Goal: Information Seeking & Learning: Learn about a topic

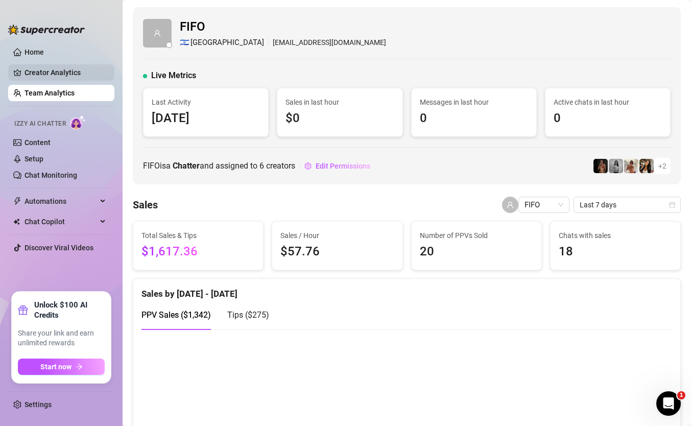
click at [41, 76] on link "Creator Analytics" at bounding box center [65, 72] width 82 height 16
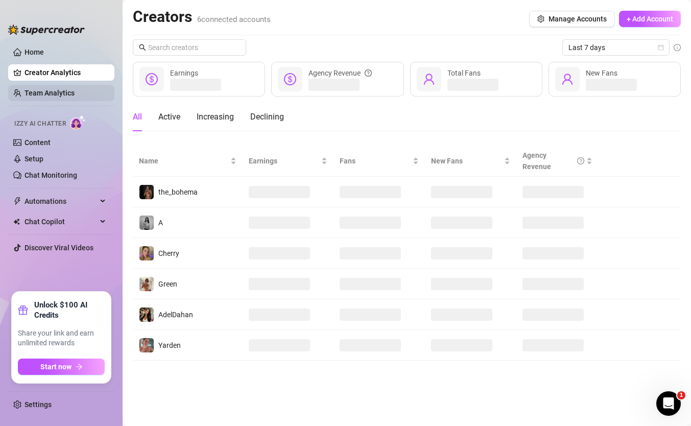
click at [43, 91] on link "Team Analytics" at bounding box center [49, 93] width 50 height 8
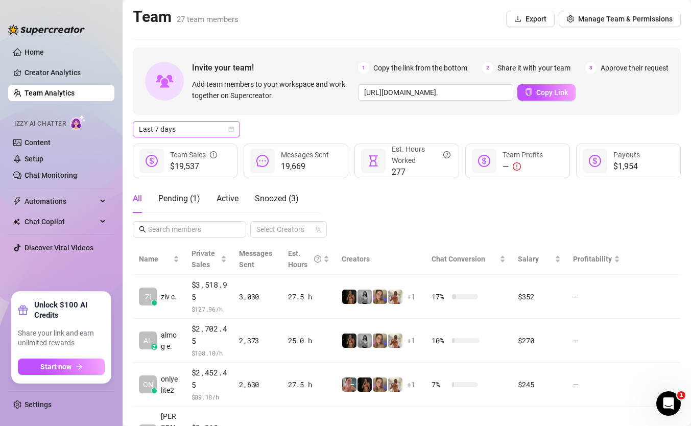
click at [211, 129] on span "Last 7 days" at bounding box center [186, 128] width 95 height 15
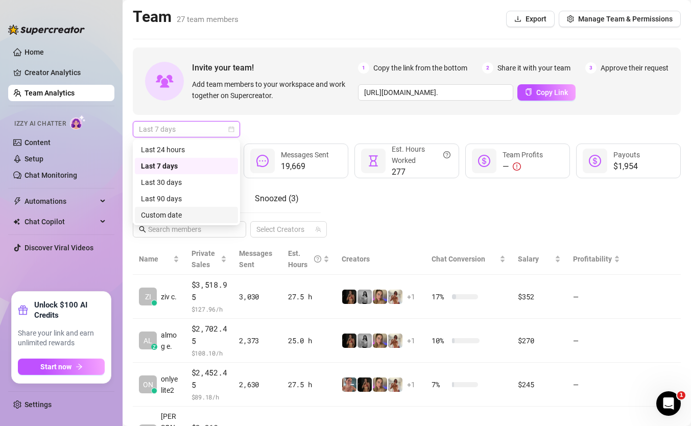
click at [210, 212] on div "Custom date" at bounding box center [186, 214] width 91 height 11
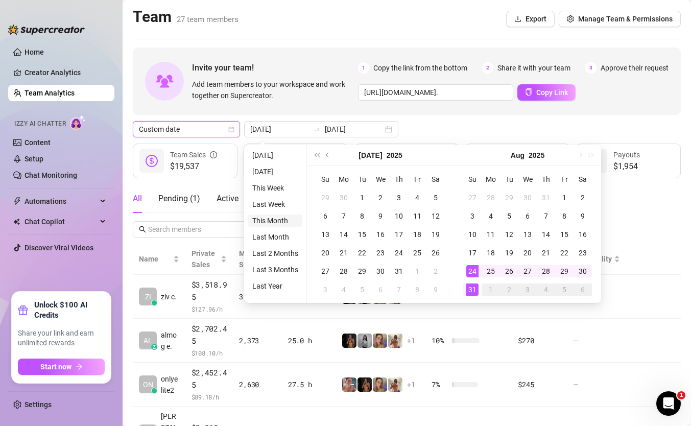
type input "[DATE]"
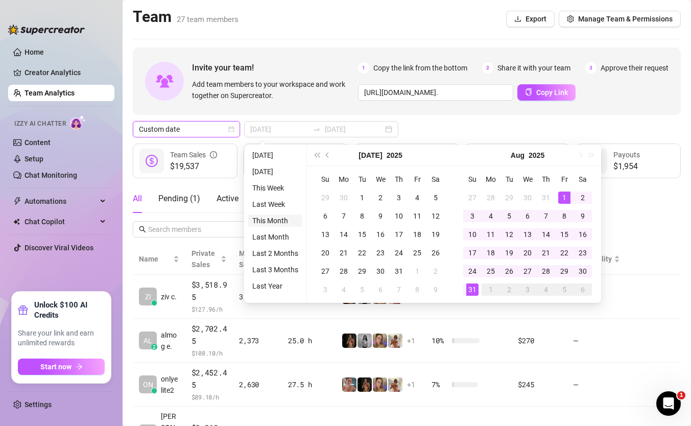
click at [281, 221] on li "This Month" at bounding box center [275, 220] width 54 height 12
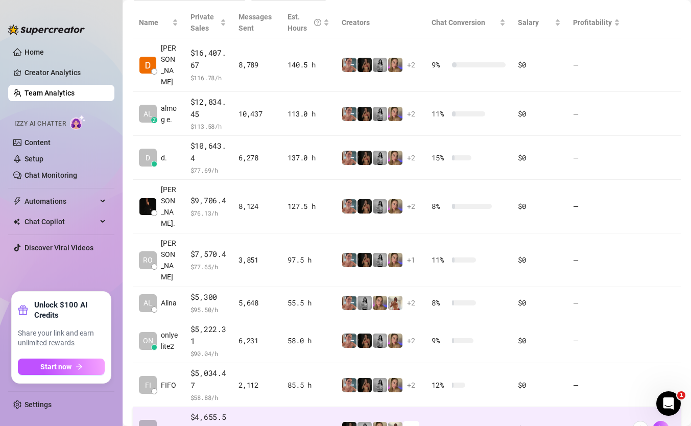
scroll to position [194, 0]
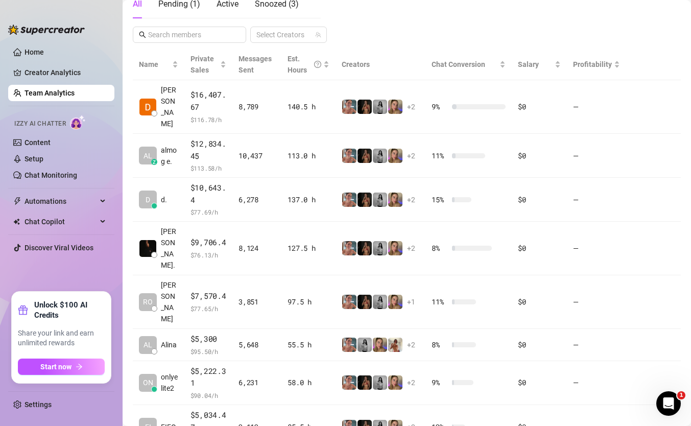
click at [280, 329] on td "5,648" at bounding box center [256, 345] width 49 height 32
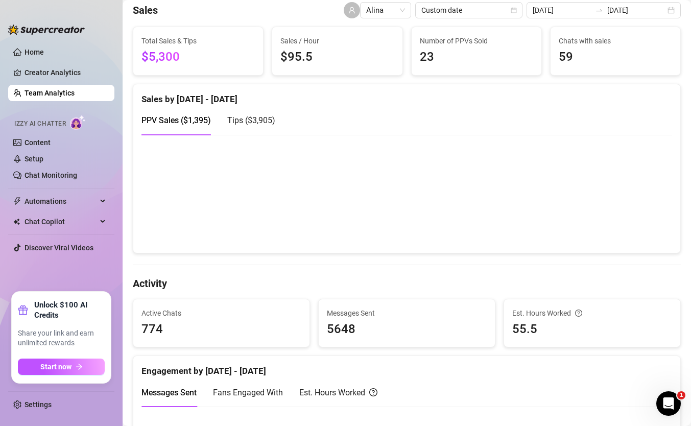
click at [64, 89] on link "Team Analytics" at bounding box center [49, 93] width 50 height 8
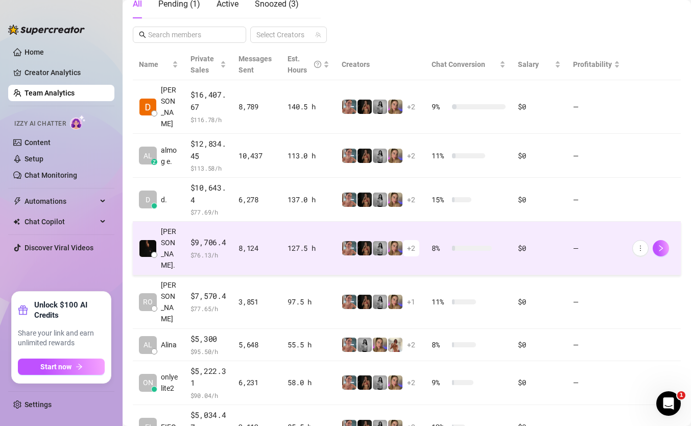
click at [224, 250] on span "$ 76.13 /h" at bounding box center [208, 255] width 36 height 10
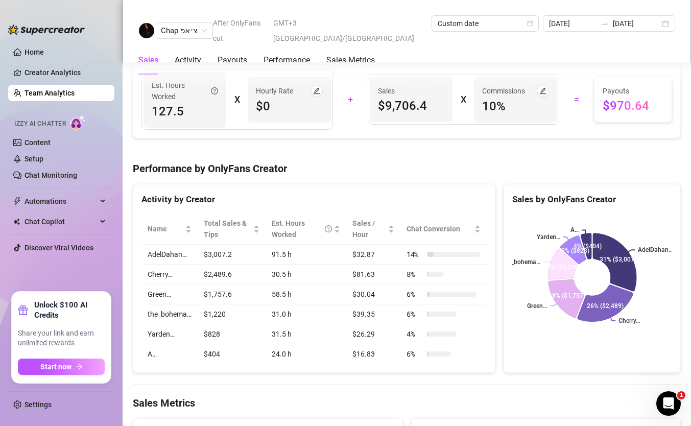
scroll to position [1005, 0]
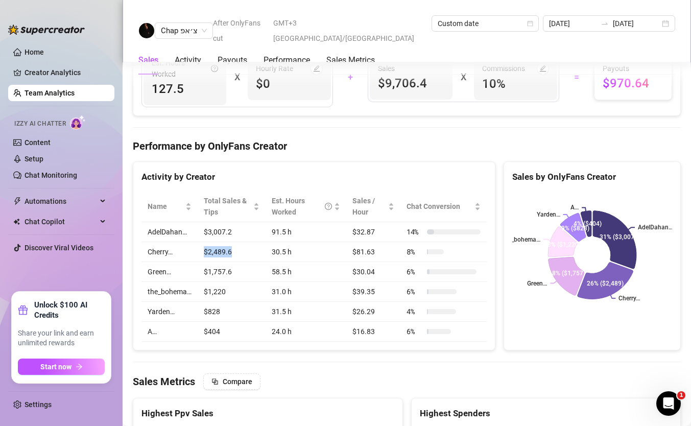
drag, startPoint x: 249, startPoint y: 251, endPoint x: 192, endPoint y: 252, distance: 56.1
click at [192, 252] on tr "Cherry… $2,489.6 30.5 h $81.63 8 %" at bounding box center [313, 252] width 345 height 20
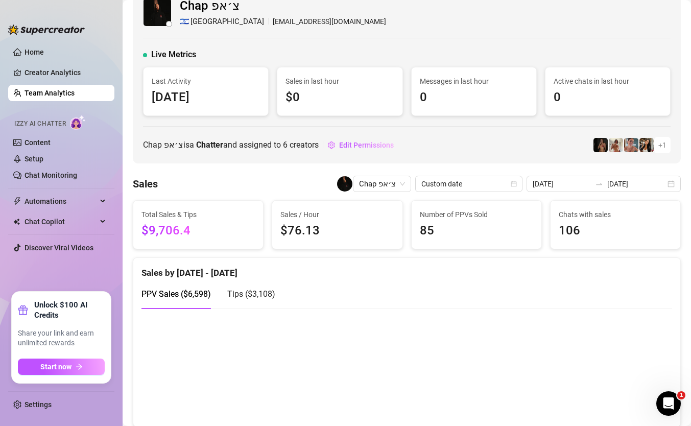
scroll to position [25, 0]
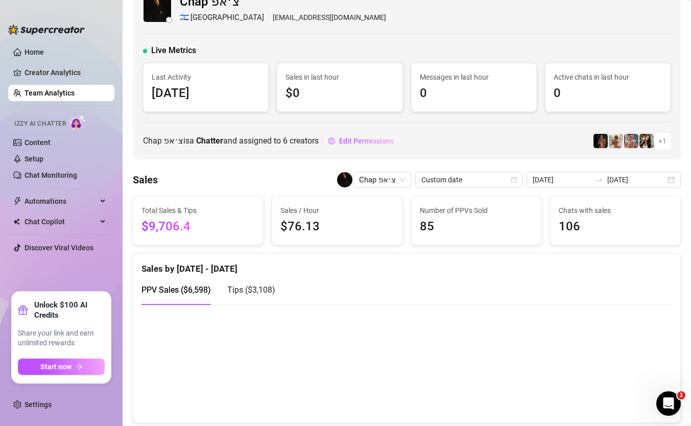
click at [43, 62] on ul "Home Creator Analytics Team Analytics Izzy AI Chatter Content Setup Chat Monito…" at bounding box center [61, 164] width 106 height 248
click at [42, 68] on link "Creator Analytics" at bounding box center [65, 72] width 82 height 16
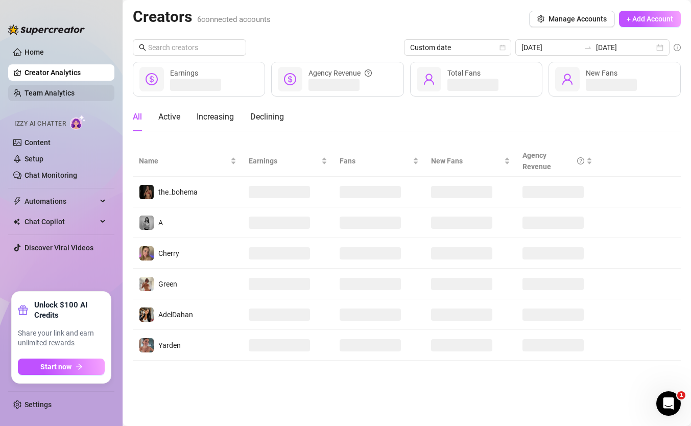
click at [49, 91] on link "Team Analytics" at bounding box center [49, 93] width 50 height 8
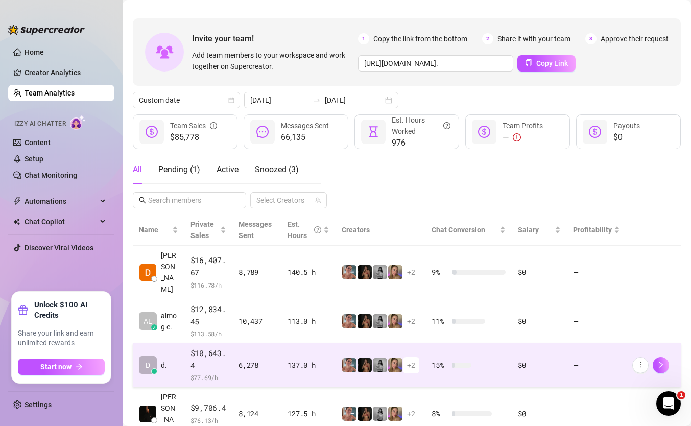
scroll to position [30, 0]
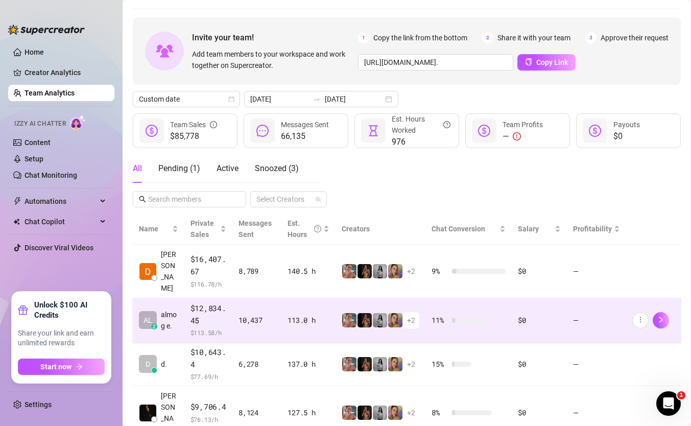
click at [331, 306] on td "113.0 h" at bounding box center [308, 320] width 54 height 44
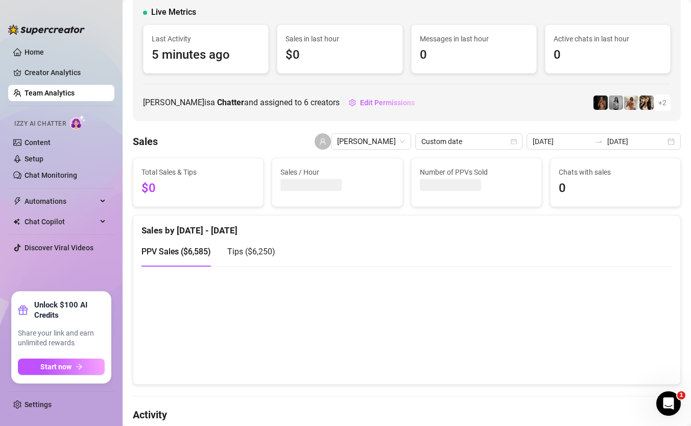
scroll to position [82, 0]
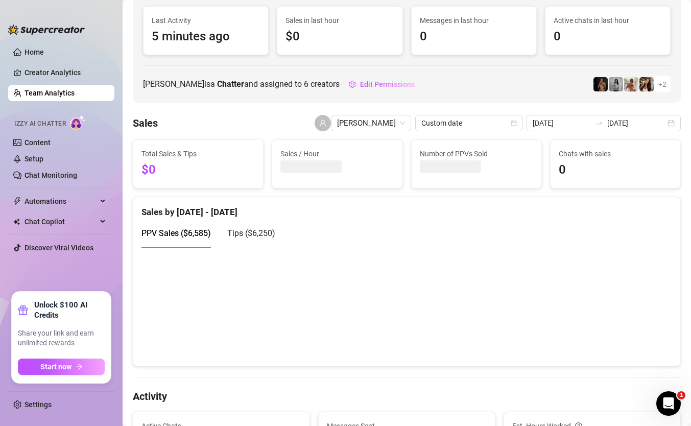
click at [257, 233] on span "Tips ( $6,250 )" at bounding box center [251, 233] width 48 height 10
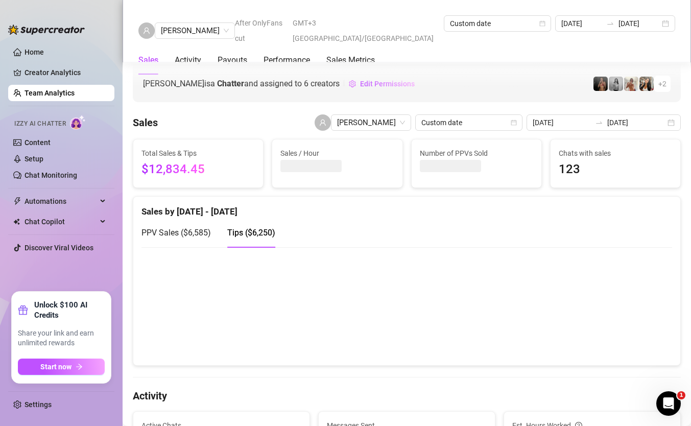
scroll to position [0, 0]
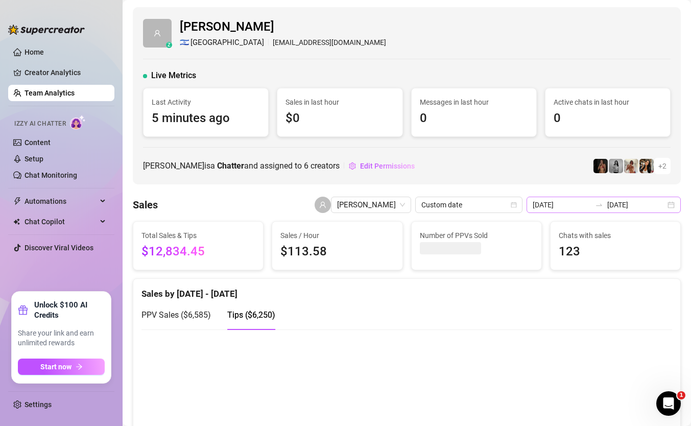
click at [601, 212] on div "[DATE] [DATE]" at bounding box center [603, 204] width 154 height 16
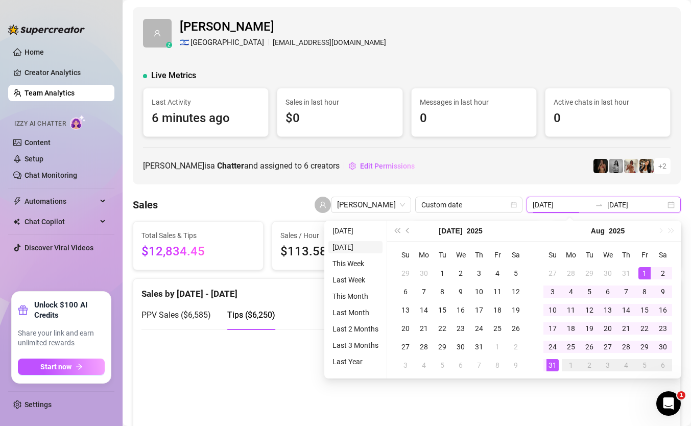
type input "[DATE]"
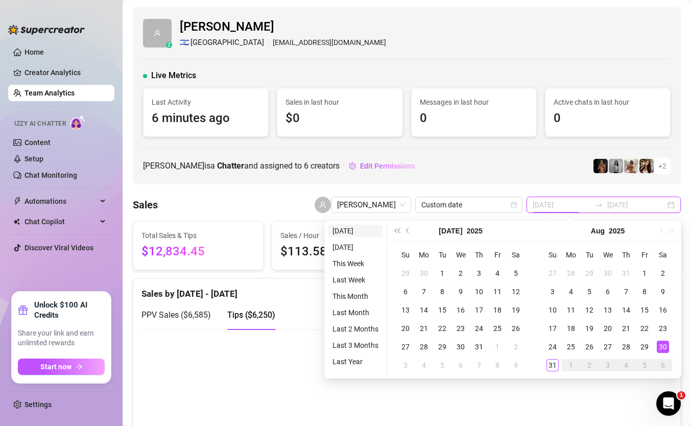
type input "[DATE]"
click at [364, 232] on li "[DATE]" at bounding box center [355, 231] width 54 height 12
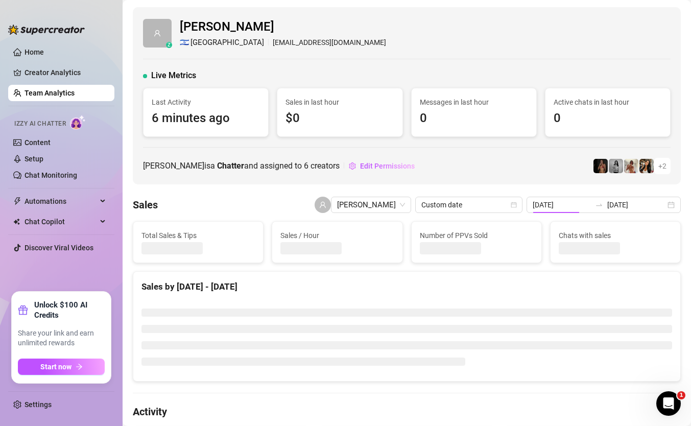
type input "[DATE]"
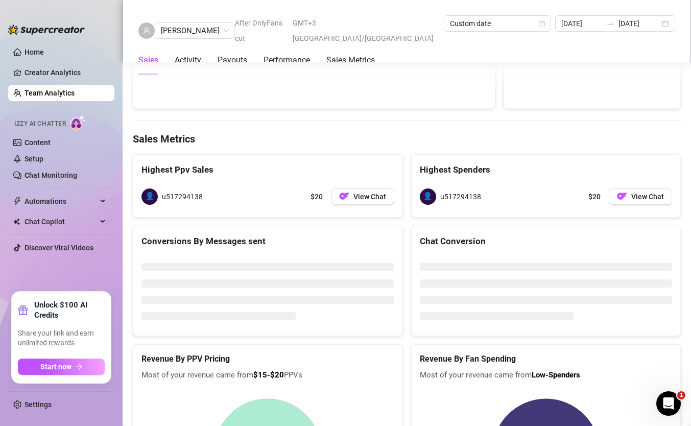
scroll to position [1510, 0]
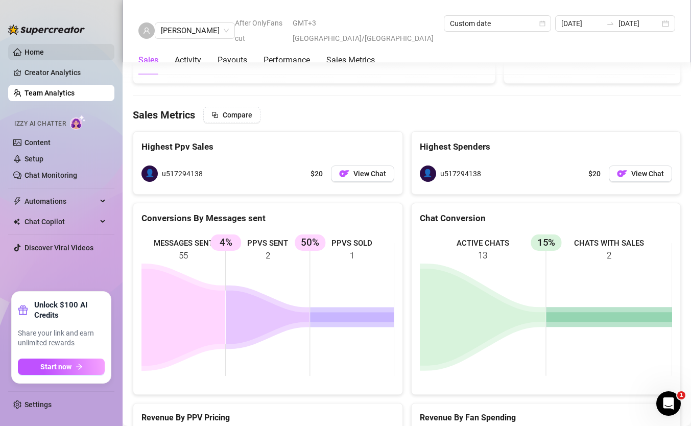
click at [44, 51] on link "Home" at bounding box center [33, 52] width 19 height 8
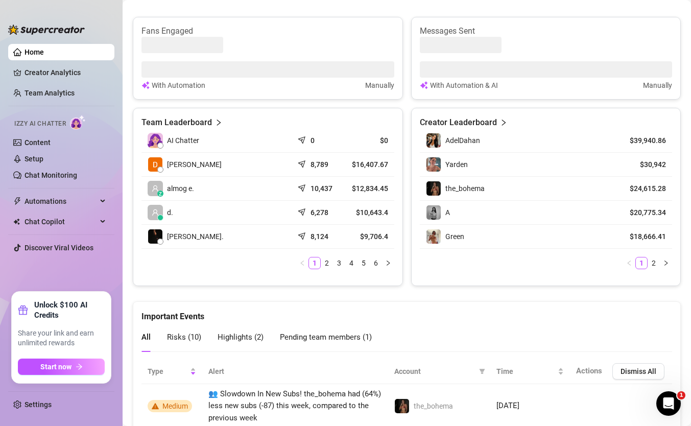
scroll to position [402, 0]
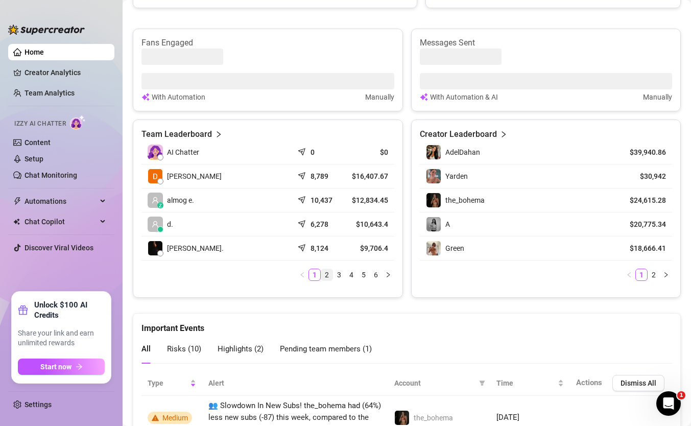
click at [331, 269] on link "2" at bounding box center [326, 274] width 11 height 11
click at [313, 279] on link "1" at bounding box center [314, 274] width 11 height 11
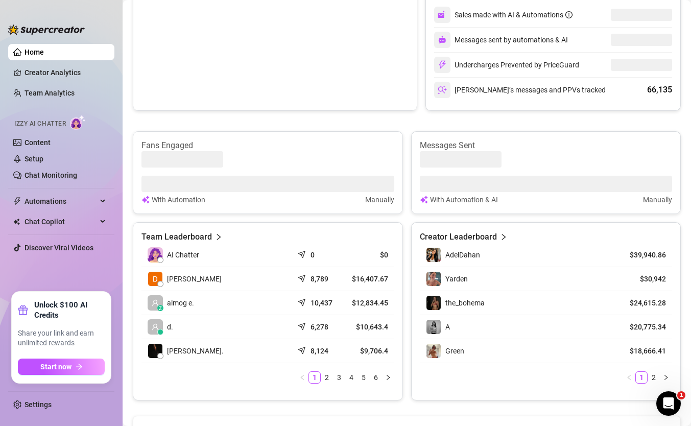
scroll to position [183, 0]
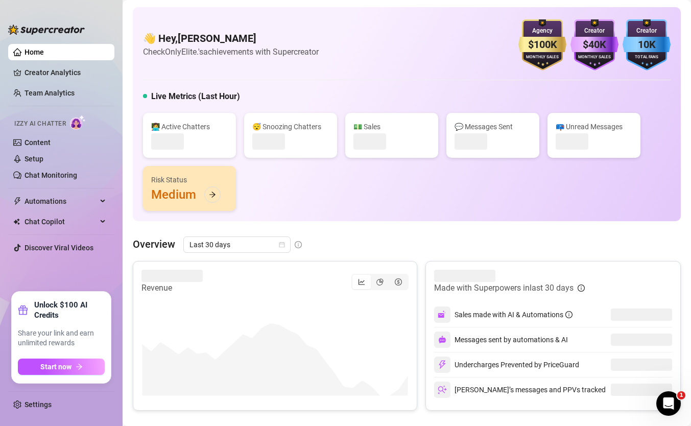
click at [252, 207] on div "👩‍💻 Active Chatters 😴 Snoozing Chatters 💵 Sales 💬 Messages Sent 📪 Unread Messag…" at bounding box center [406, 162] width 527 height 98
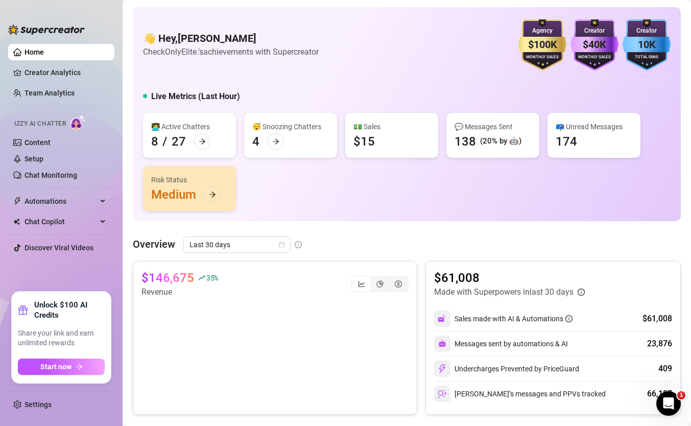
click at [237, 59] on div "👋 Hey, daniel estrin Check OnlyElite.'s achievements with Supercreator $100K Ag…" at bounding box center [406, 44] width 527 height 51
click at [50, 92] on link "Team Analytics" at bounding box center [49, 93] width 50 height 8
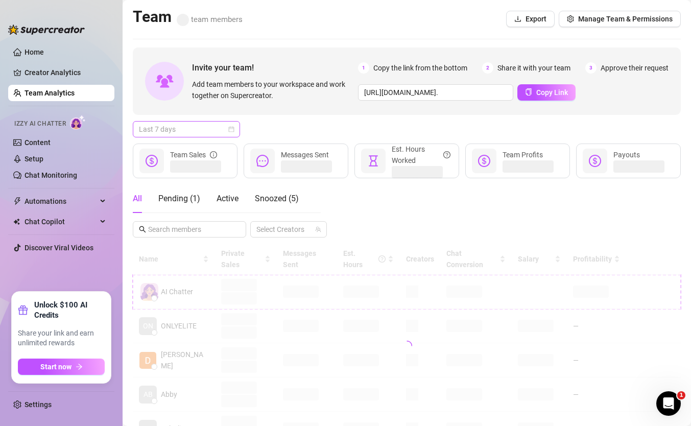
click at [215, 127] on span "Last 7 days" at bounding box center [186, 128] width 95 height 15
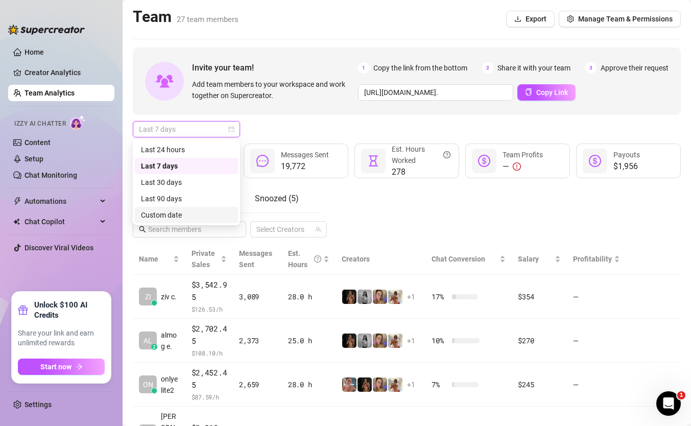
click at [172, 209] on div "Custom date" at bounding box center [186, 214] width 91 height 11
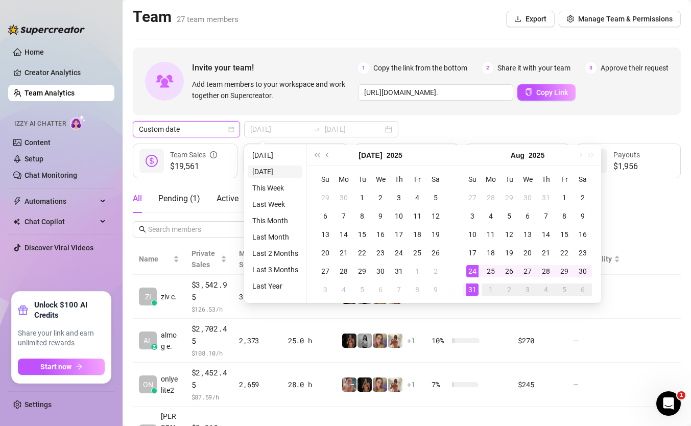
type input "[DATE]"
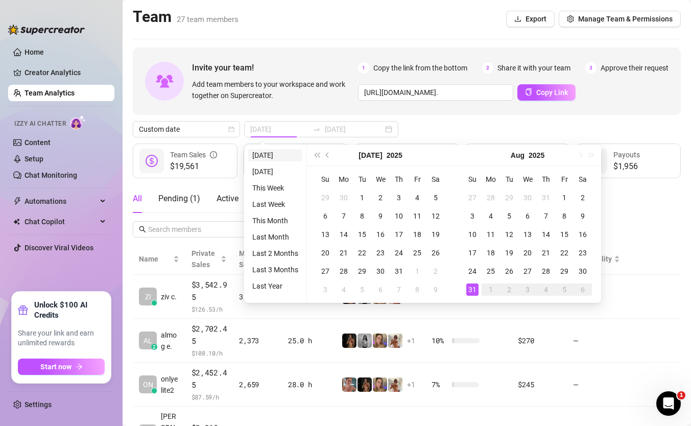
click at [285, 159] on li "[DATE]" at bounding box center [275, 155] width 54 height 12
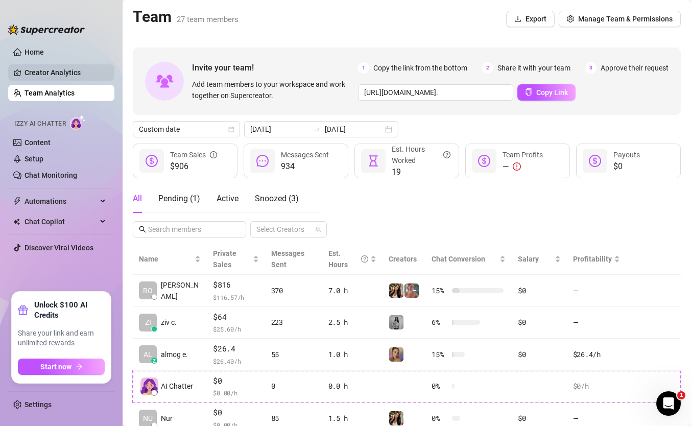
click at [70, 75] on link "Creator Analytics" at bounding box center [65, 72] width 82 height 16
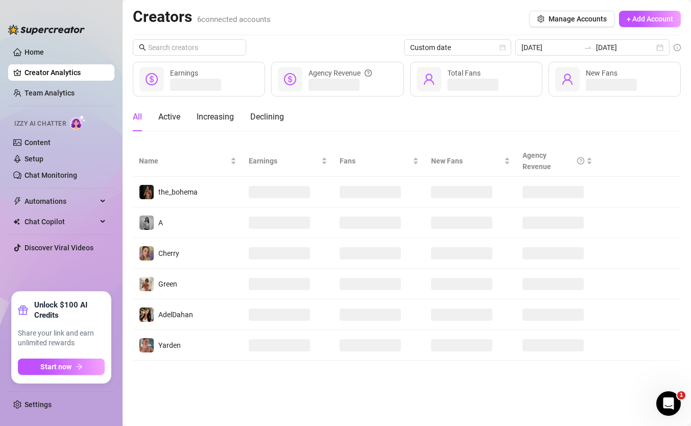
click at [392, 389] on main "Creators 6 connected accounts Manage Accounts + Add Account Custom date 2025-08…" at bounding box center [406, 213] width 568 height 426
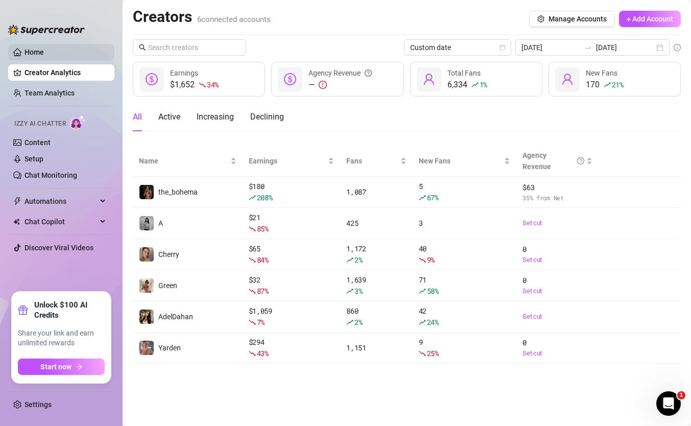
click at [44, 50] on link "Home" at bounding box center [33, 52] width 19 height 8
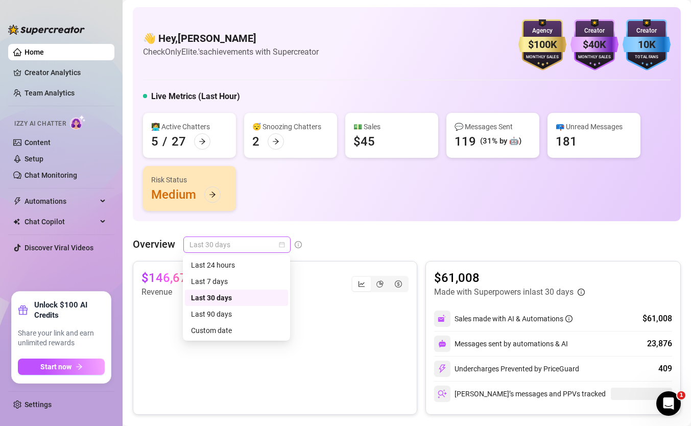
click at [254, 241] on span "Last 30 days" at bounding box center [236, 244] width 95 height 15
click at [223, 332] on div "Custom date" at bounding box center [236, 330] width 91 height 11
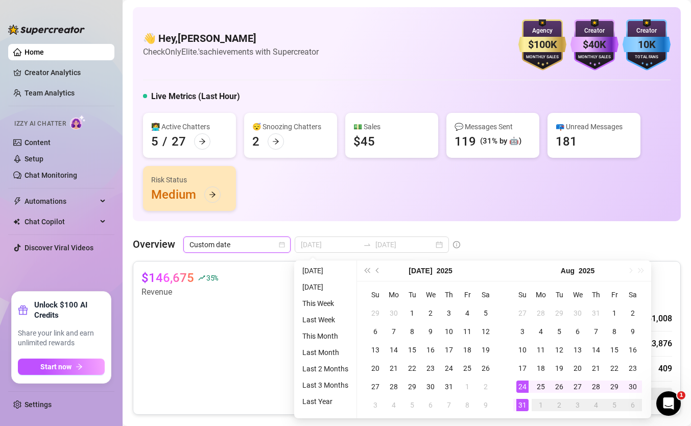
type input "[DATE]"
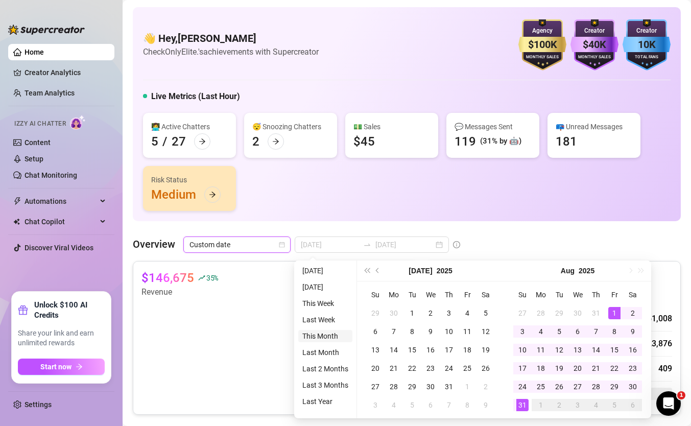
click at [320, 335] on li "This Month" at bounding box center [325, 336] width 54 height 12
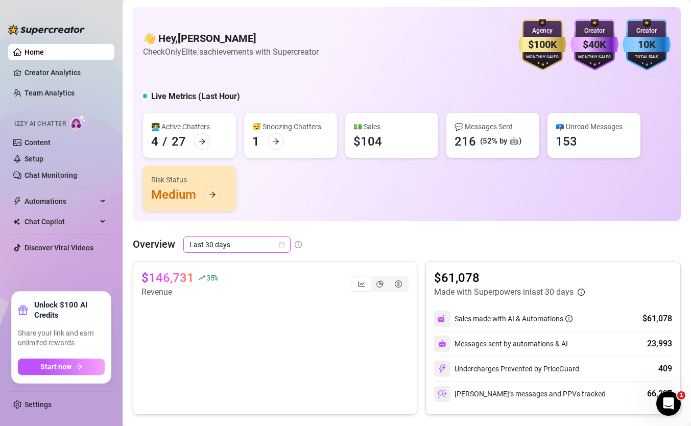
click at [264, 243] on span "Last 30 days" at bounding box center [236, 244] width 95 height 15
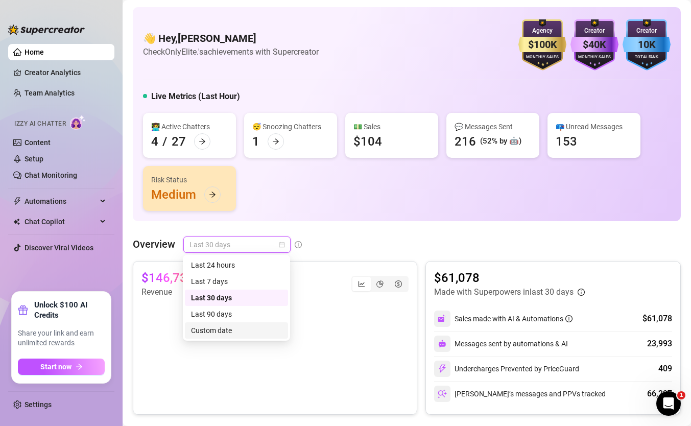
click at [229, 337] on div "Custom date" at bounding box center [236, 330] width 103 height 16
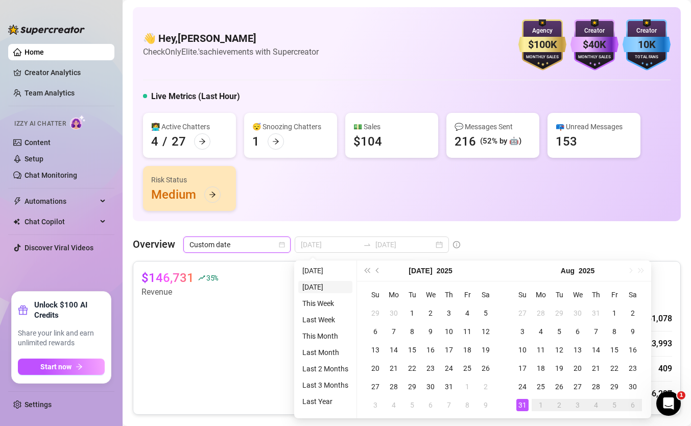
type input "[DATE]"
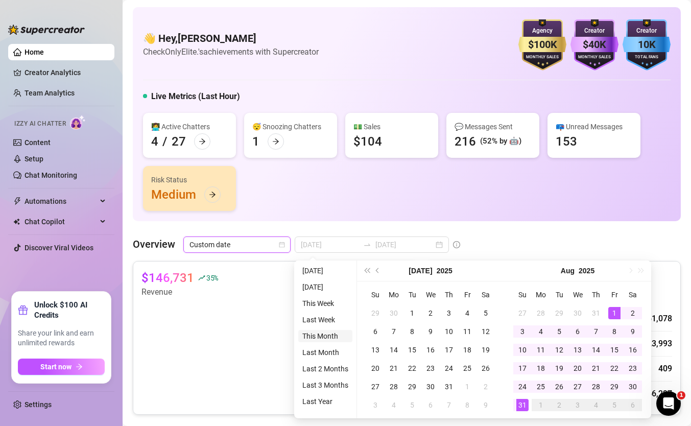
click at [330, 335] on li "This Month" at bounding box center [325, 336] width 54 height 12
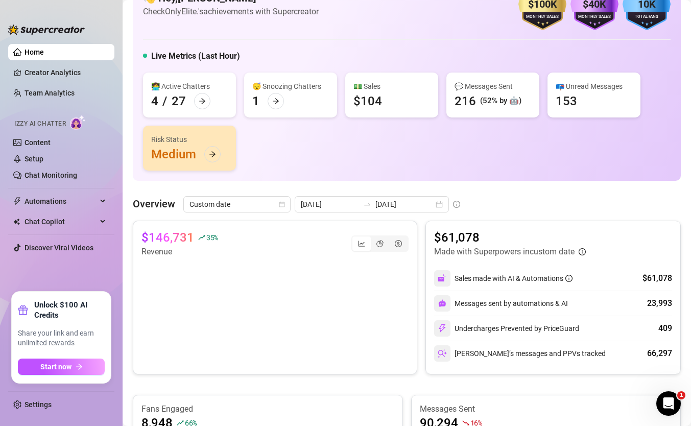
scroll to position [47, 0]
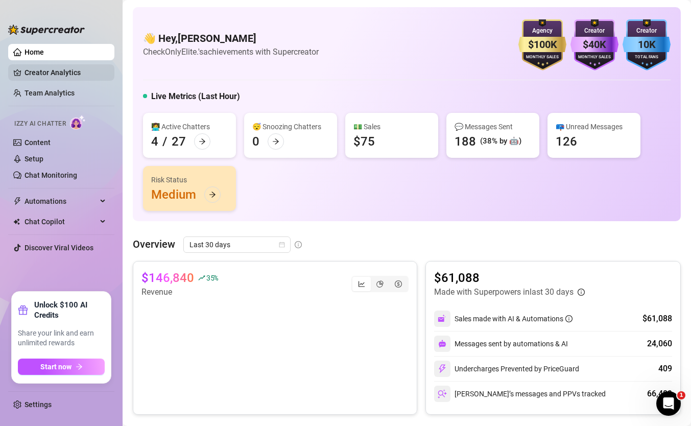
click at [26, 66] on link "Creator Analytics" at bounding box center [65, 72] width 82 height 16
